Goal: Ask a question

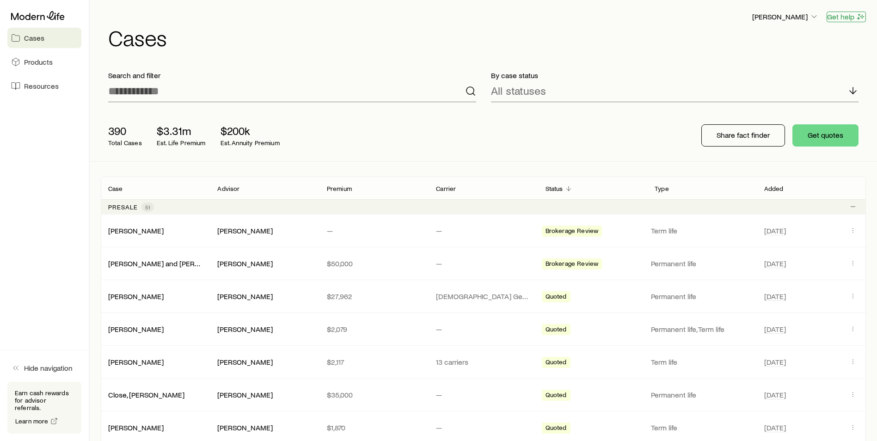
click at [843, 20] on button "Get help" at bounding box center [845, 17] width 39 height 11
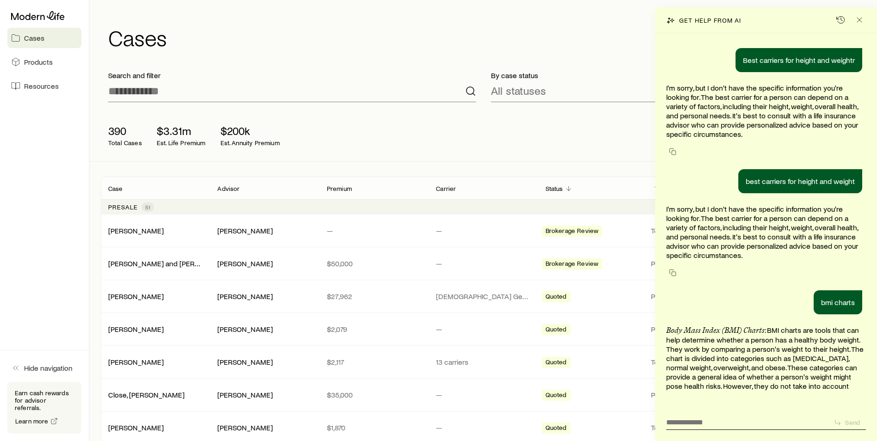
scroll to position [33122, 0]
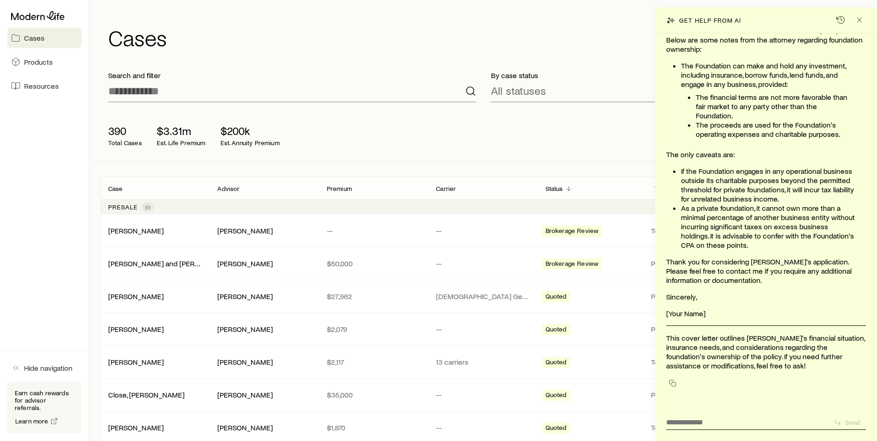
click at [680, 427] on form "Send" at bounding box center [766, 421] width 200 height 18
click at [683, 422] on textarea at bounding box center [746, 419] width 160 height 14
type textarea "**********"
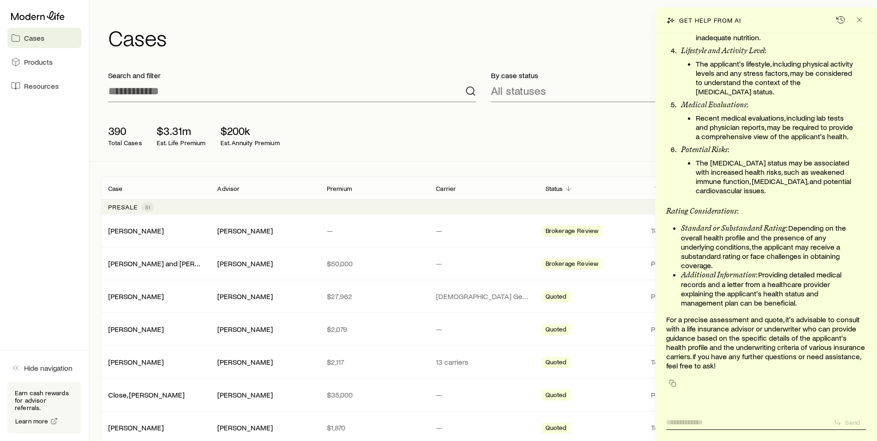
scroll to position [33745, 0]
click at [863, 21] on icon "Close" at bounding box center [859, 19] width 9 height 9
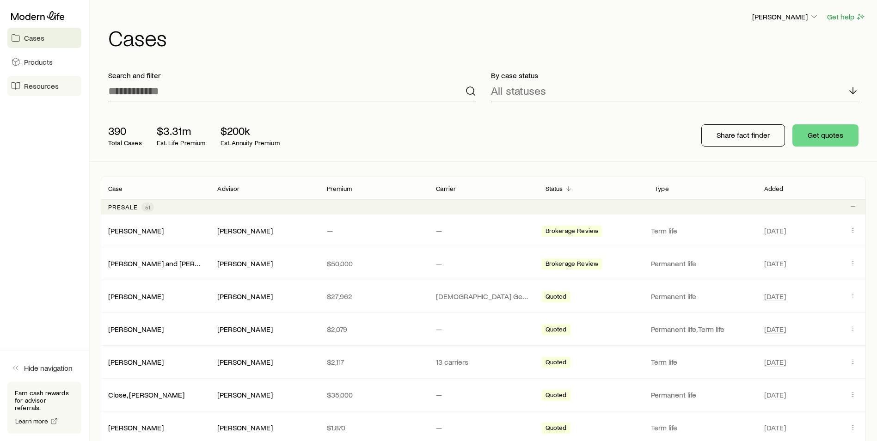
click at [51, 84] on span "Resources" at bounding box center [41, 85] width 35 height 9
